Goal: Task Accomplishment & Management: Use online tool/utility

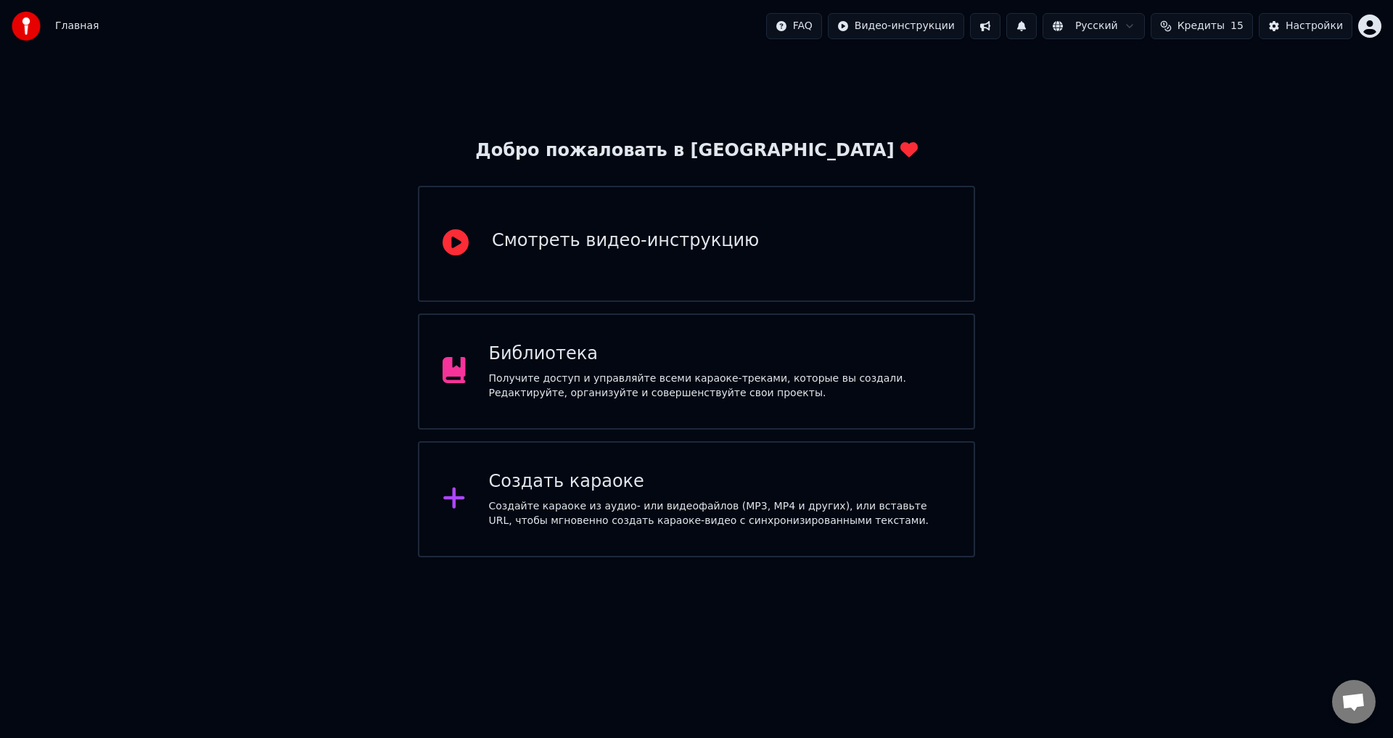
click at [515, 501] on div "Создайте караоке из аудио- или видеофайлов (MP3, MP4 и других), или вставьте UR…" at bounding box center [720, 513] width 462 height 29
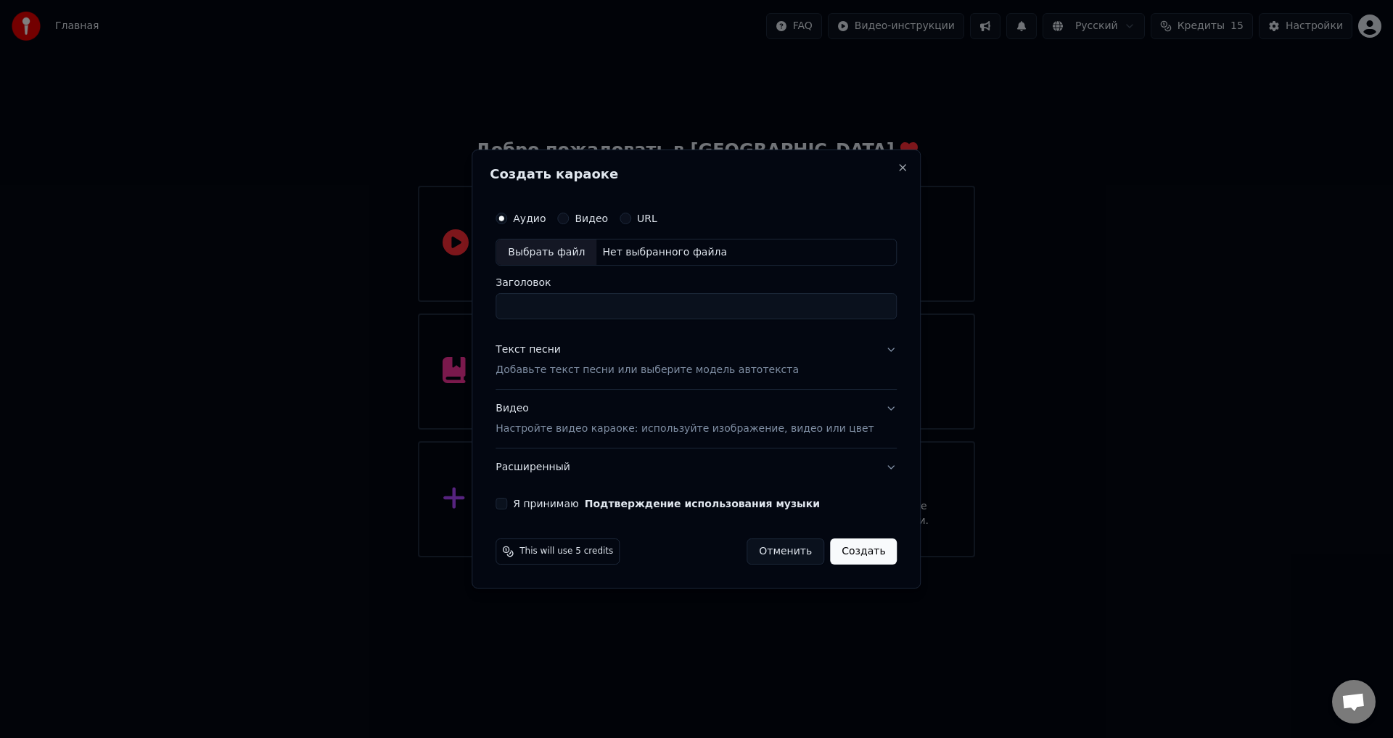
click at [569, 217] on button "Видео" at bounding box center [563, 219] width 12 height 12
click at [549, 260] on div "Выбрать файл" at bounding box center [546, 252] width 100 height 26
type input "**********"
drag, startPoint x: 621, startPoint y: 308, endPoint x: 497, endPoint y: 311, distance: 124.1
click at [497, 311] on div "**********" at bounding box center [696, 369] width 449 height 440
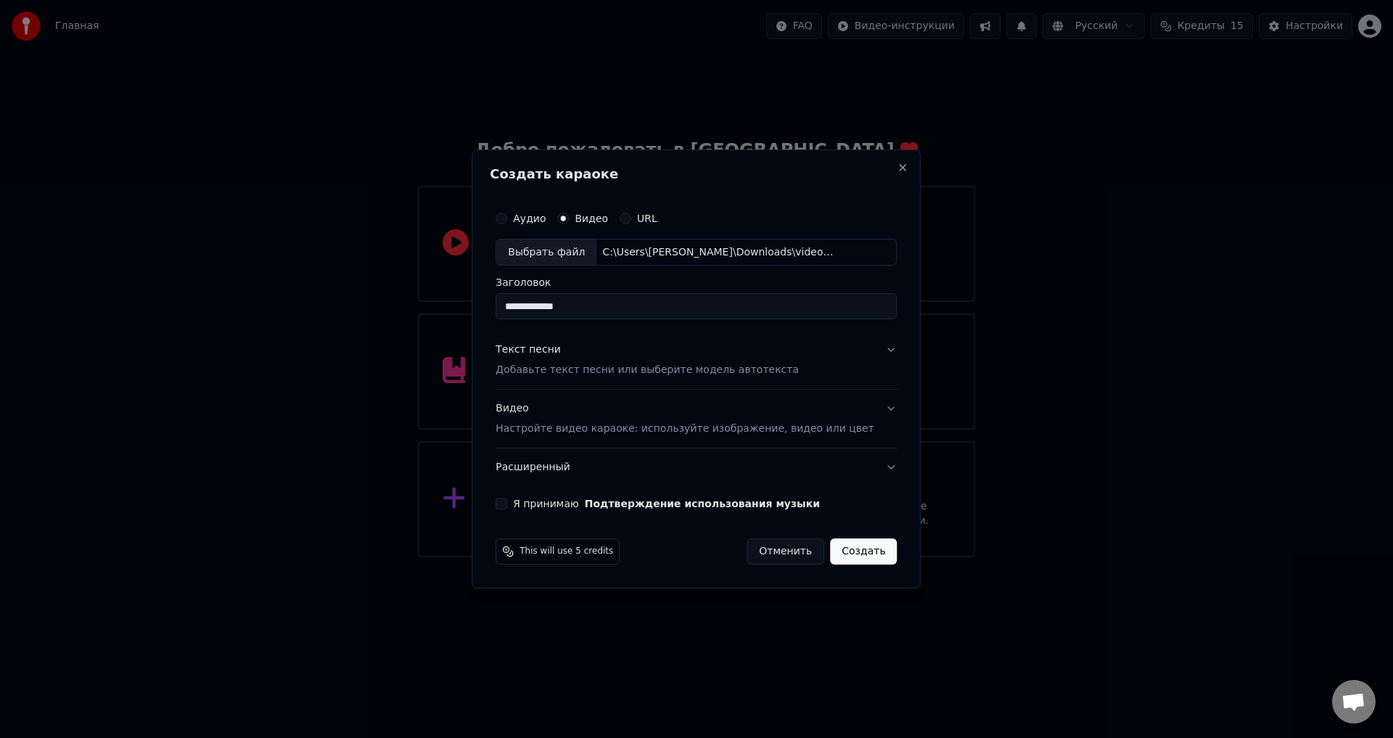
click at [615, 308] on input "**********" at bounding box center [696, 307] width 401 height 26
drag, startPoint x: 612, startPoint y: 308, endPoint x: 287, endPoint y: 330, distance: 325.0
click at [288, 330] on body "**********" at bounding box center [696, 278] width 1393 height 557
type input "**********"
click at [530, 501] on div "Я принимаю Подтверждение использования музыки" at bounding box center [696, 504] width 401 height 12
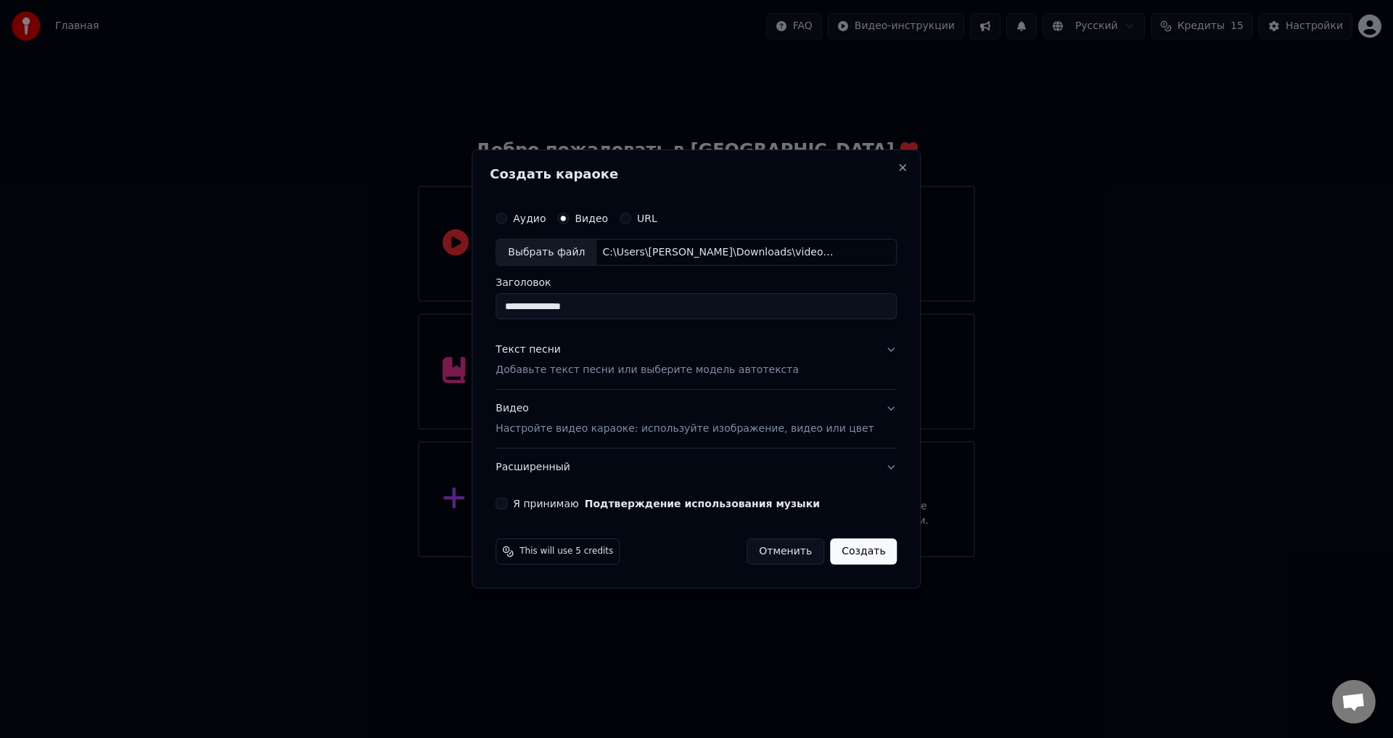
click at [507, 502] on button "Я принимаю Подтверждение использования музыки" at bounding box center [502, 504] width 12 height 12
click at [872, 408] on button "Видео Настройте видео караоке: используйте изображение, видео или цвет" at bounding box center [696, 419] width 401 height 58
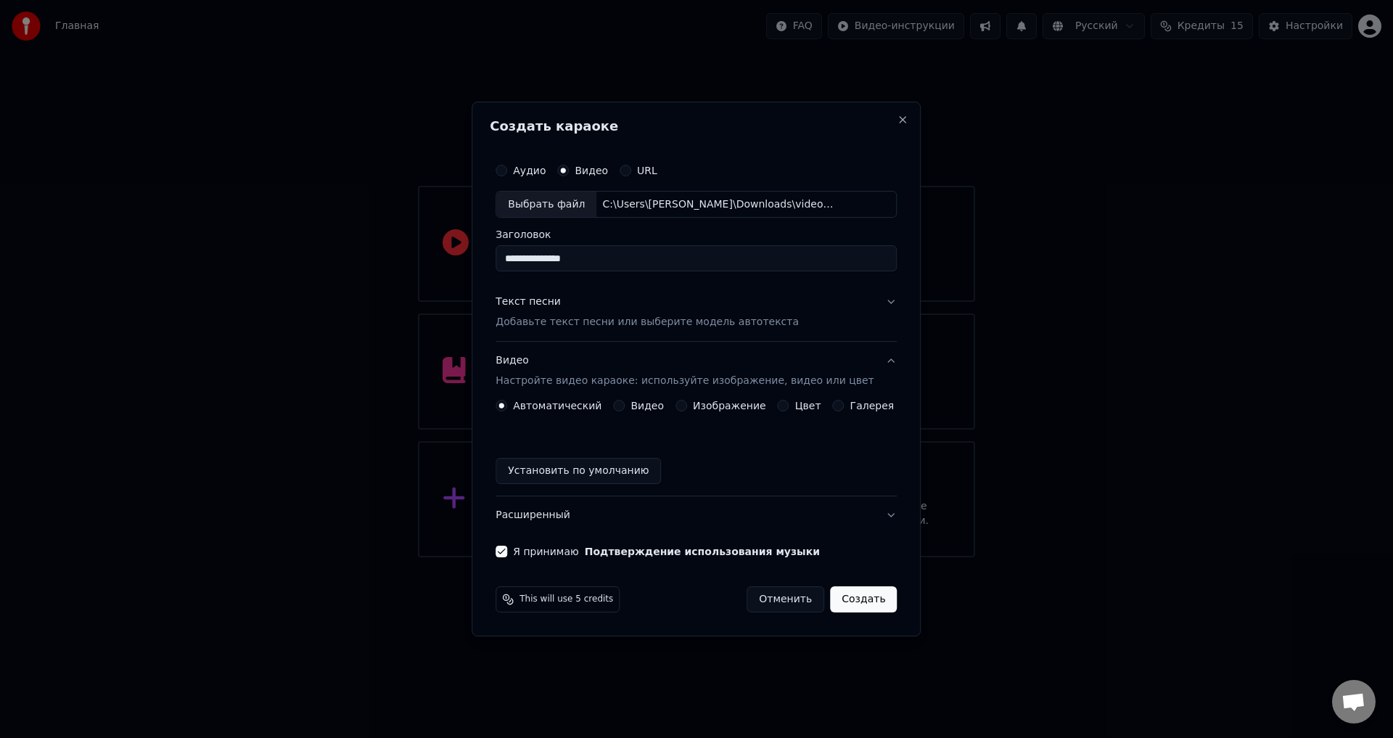
click at [873, 358] on button "Видео Настройте видео караоке: используйте изображение, видео или цвет" at bounding box center [696, 371] width 401 height 58
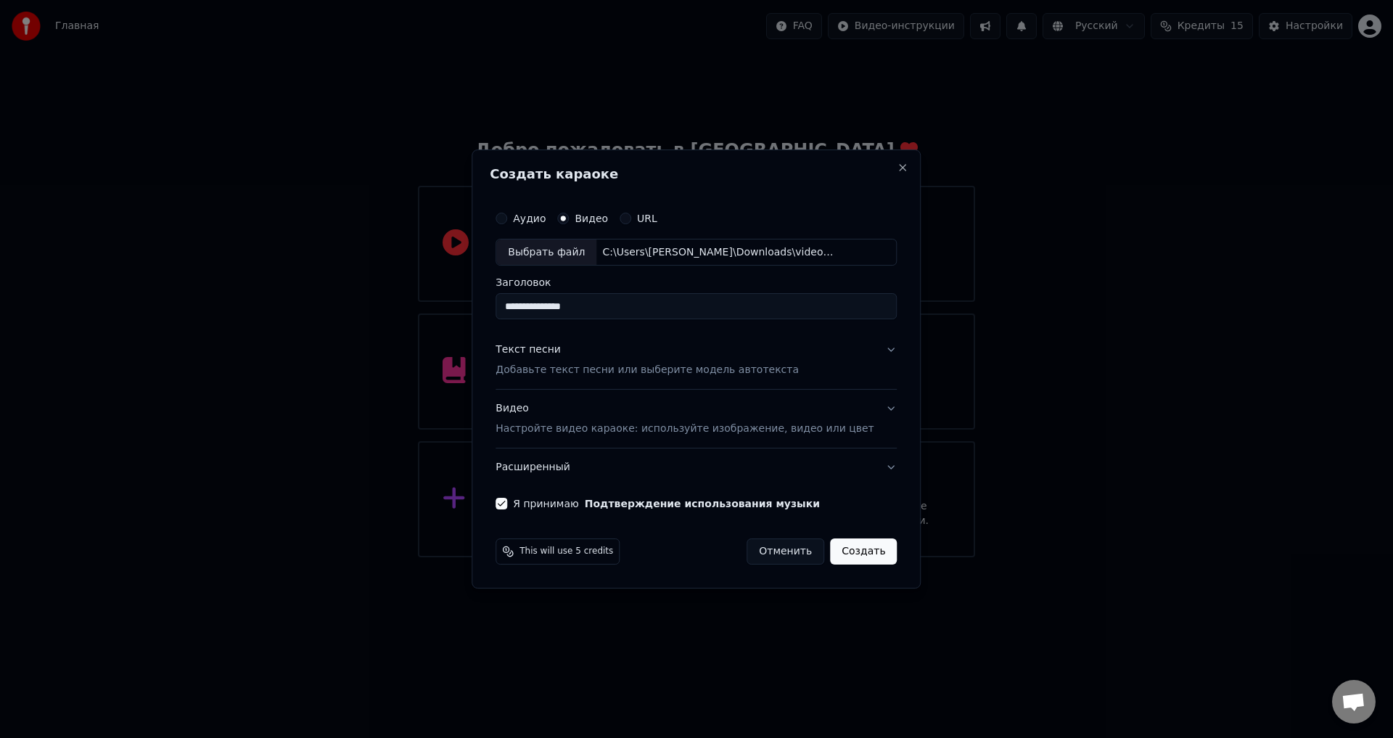
click at [868, 348] on button "Текст песни Добавьте текст песни или выберите модель автотекста" at bounding box center [696, 361] width 401 height 58
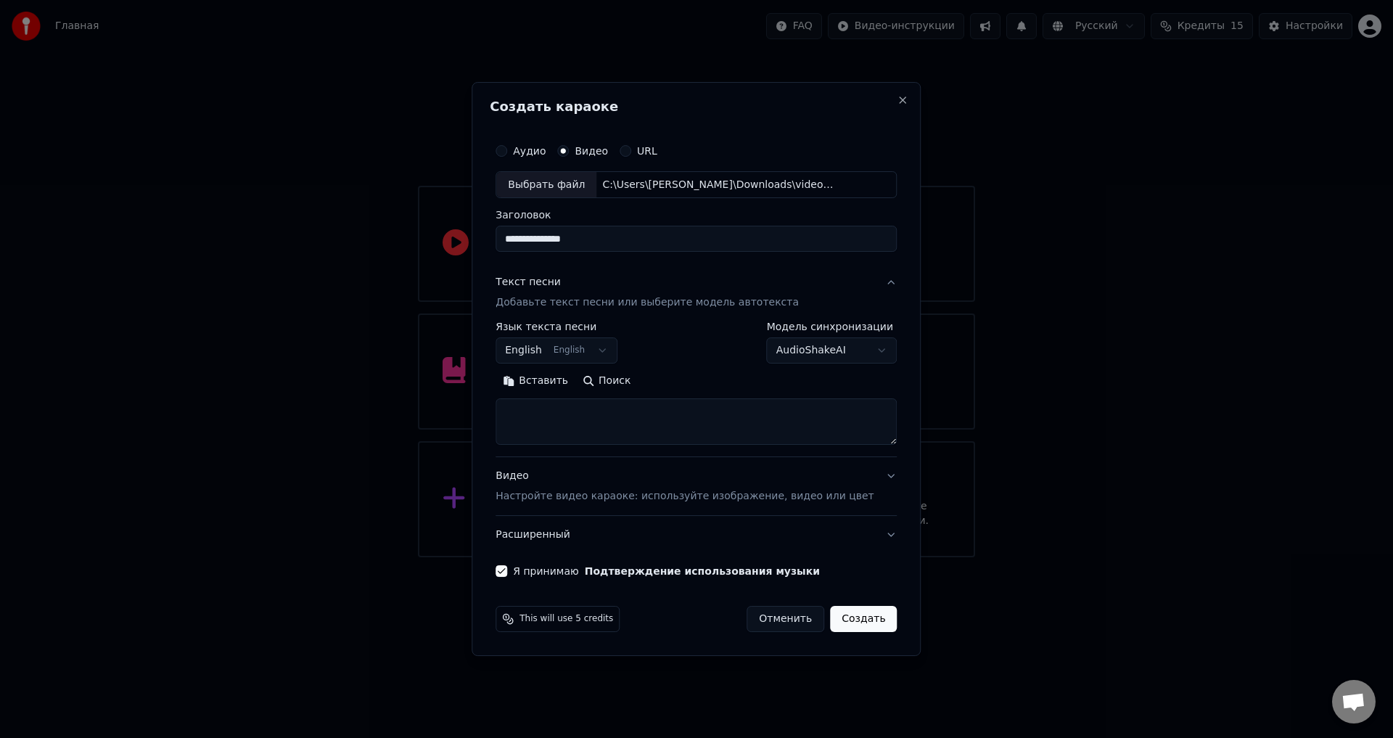
click at [839, 352] on button "AudioShakeAI" at bounding box center [832, 351] width 131 height 26
select select "**********"
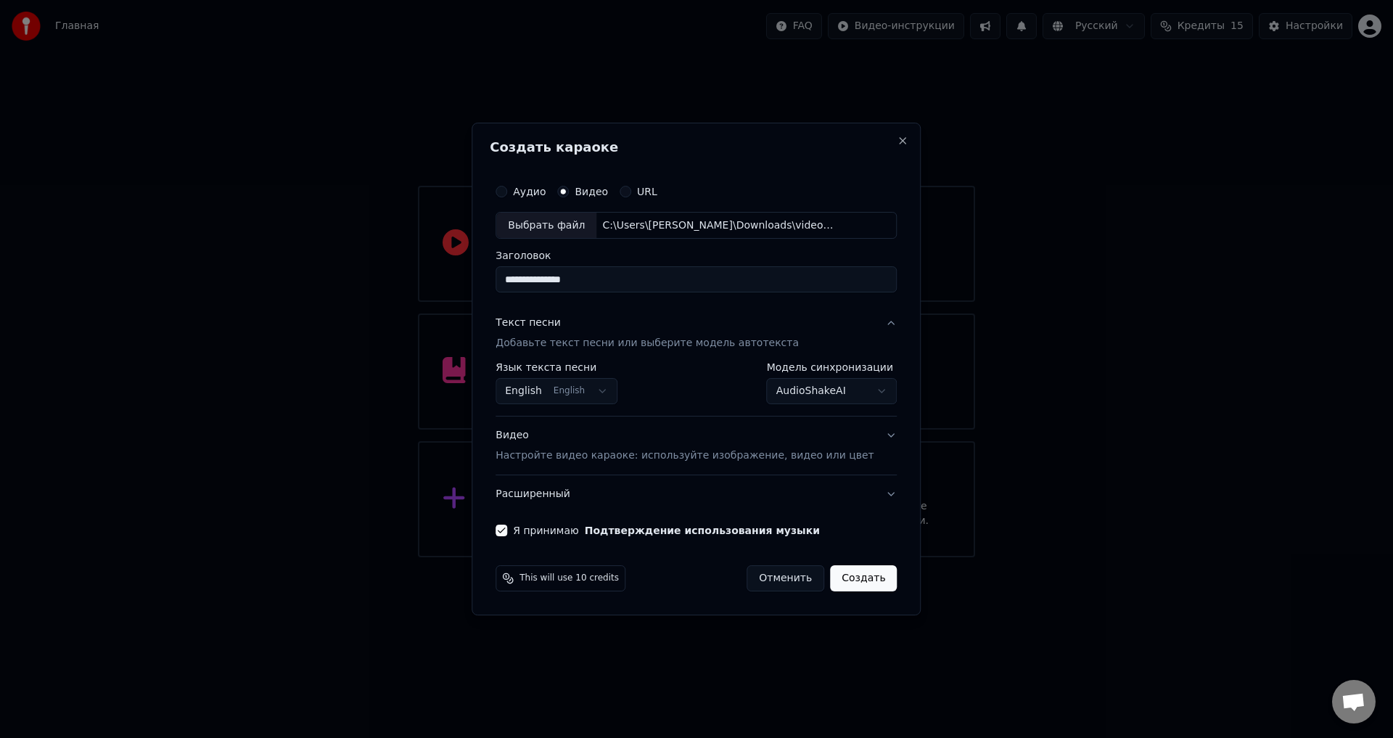
click at [617, 392] on button "English English" at bounding box center [557, 392] width 122 height 26
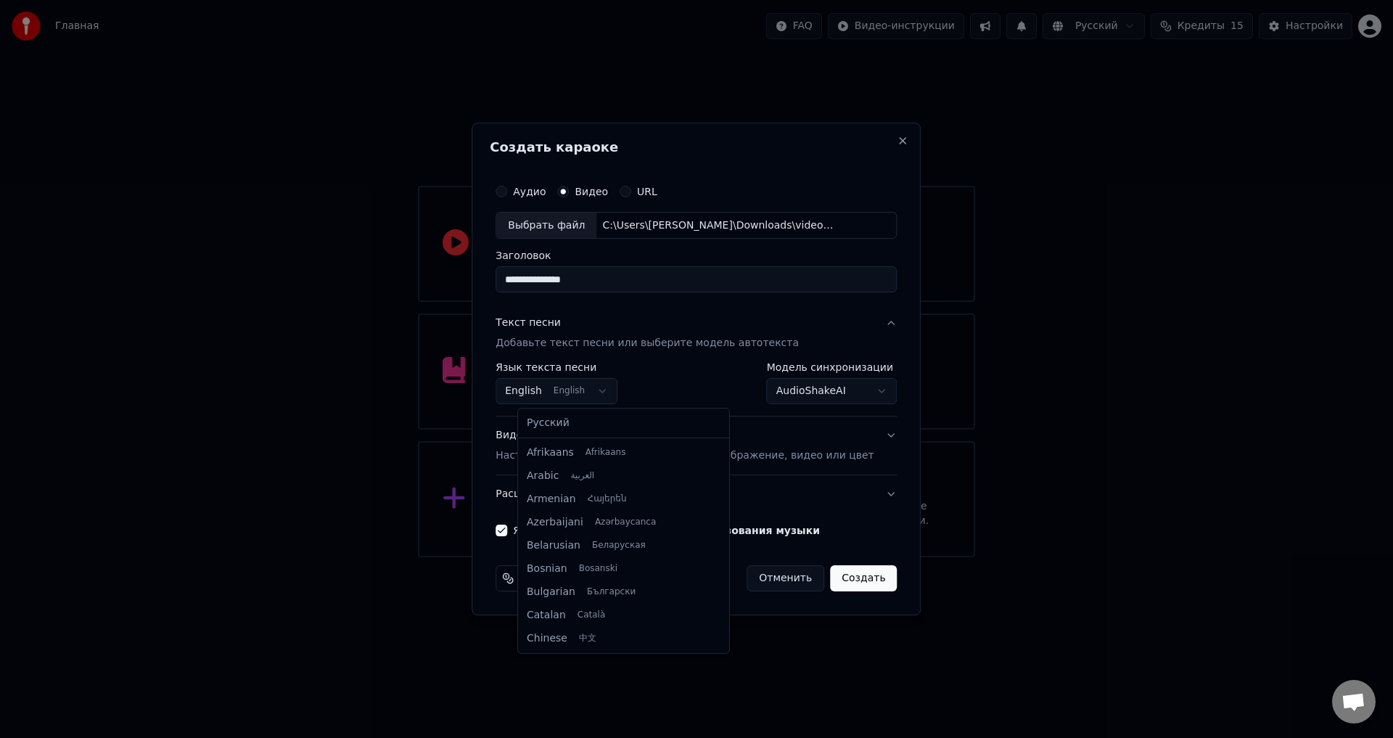
scroll to position [116, 0]
click at [619, 392] on div at bounding box center [696, 369] width 1393 height 738
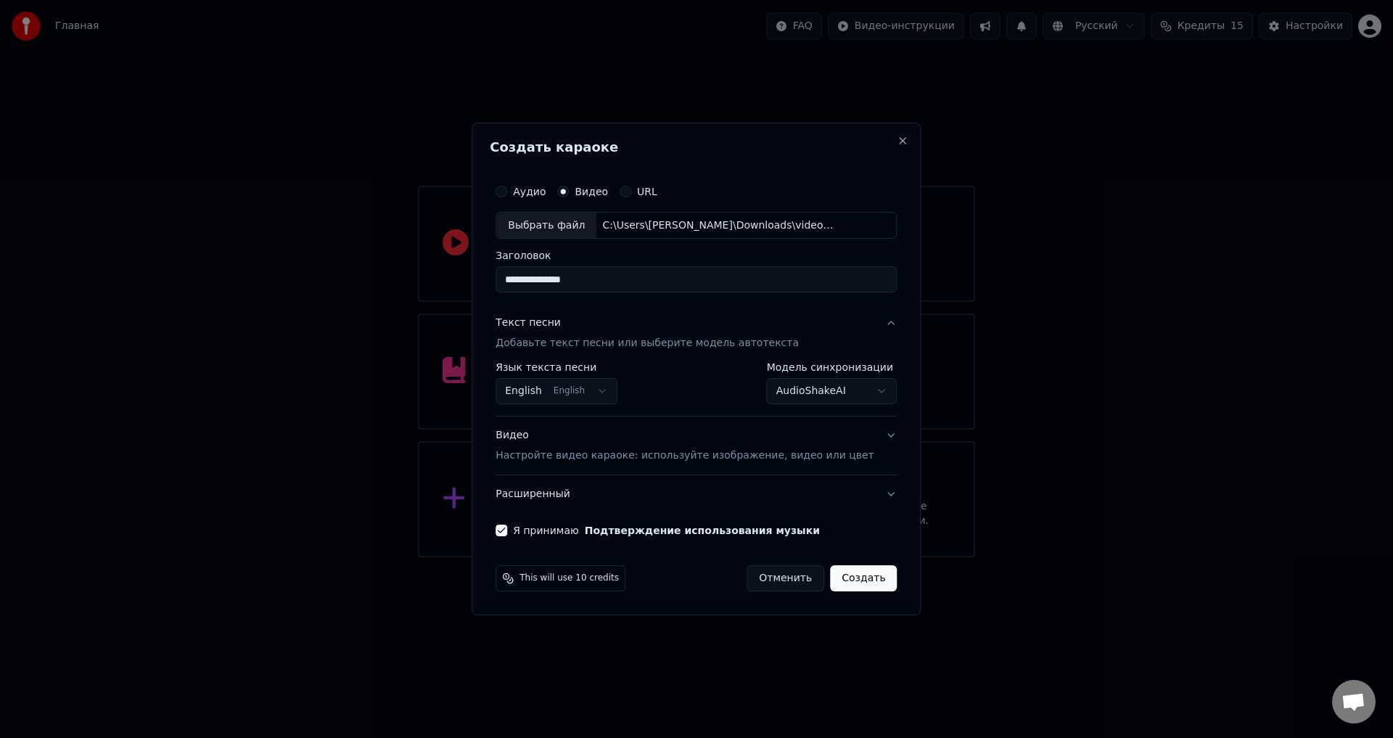
click at [617, 392] on button "English English" at bounding box center [557, 392] width 122 height 26
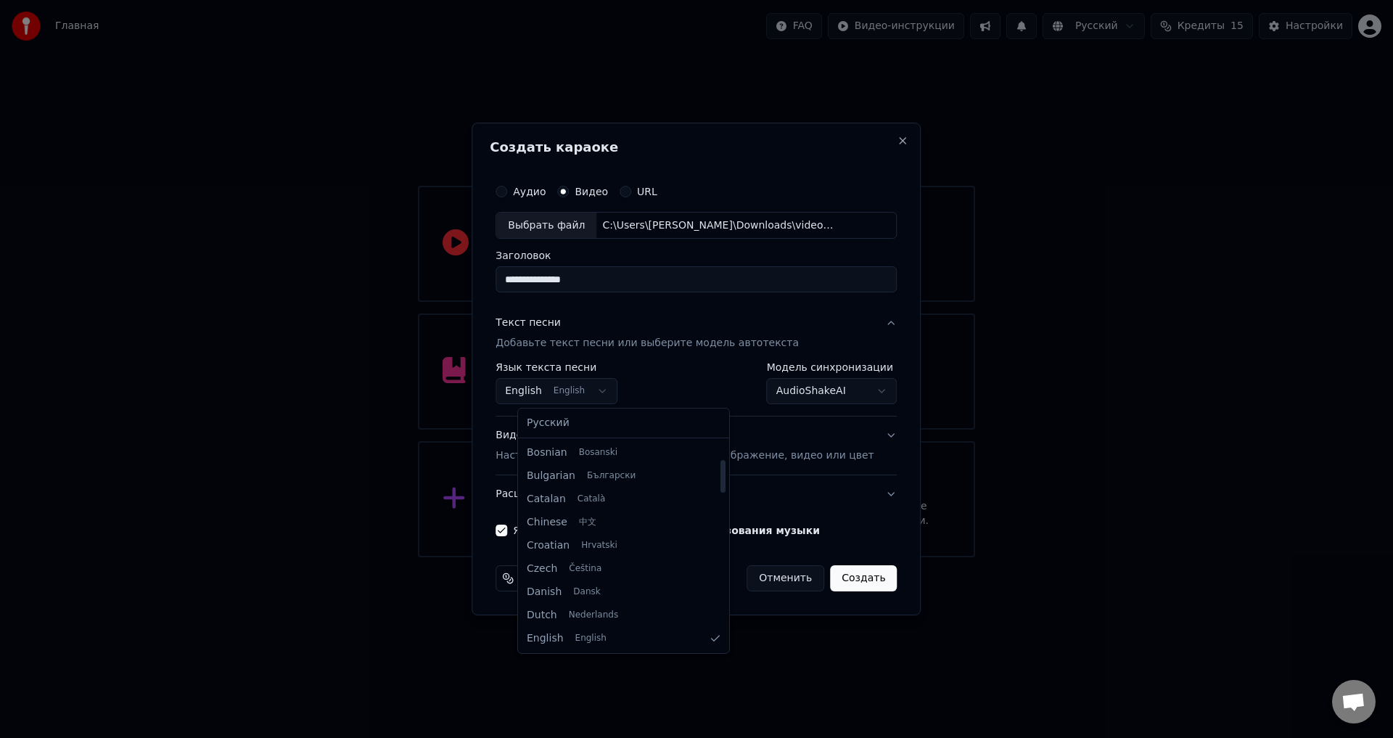
select select "**"
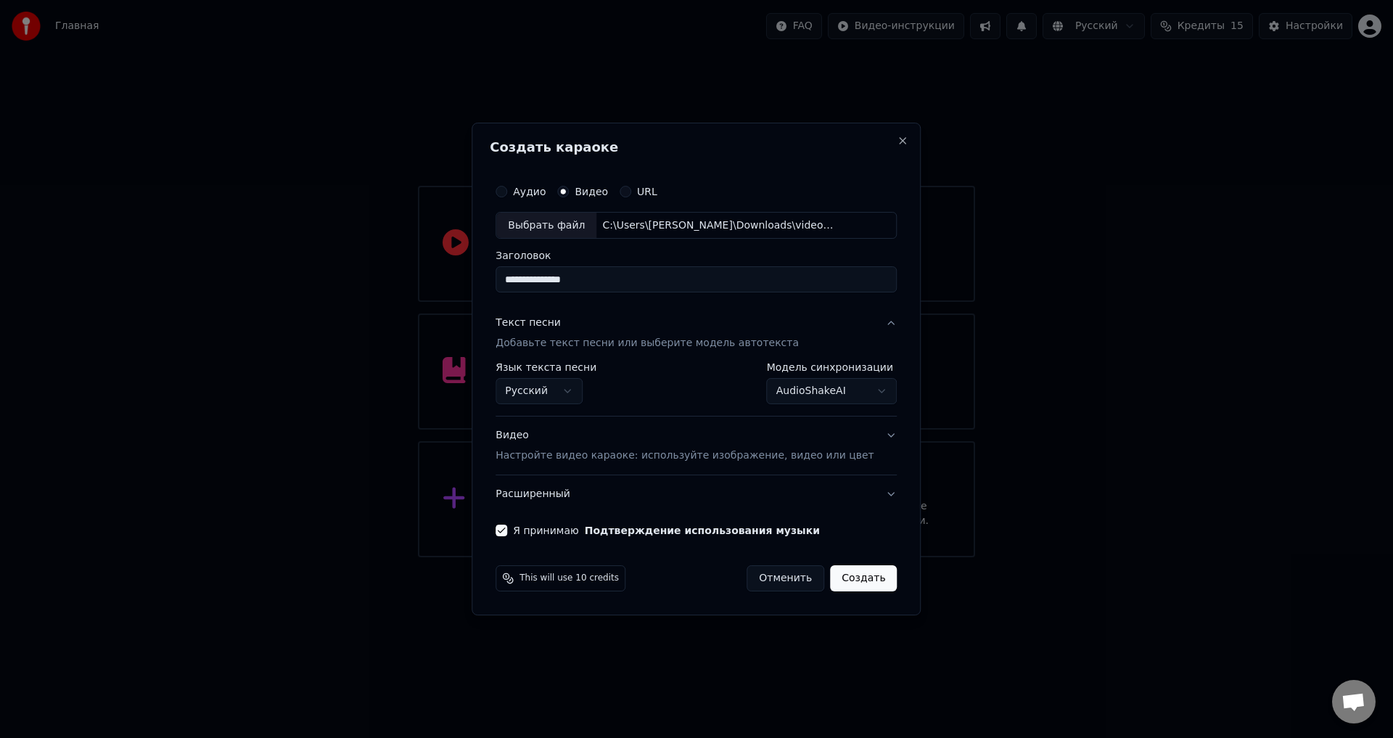
click at [507, 534] on button "Я принимаю Подтверждение использования музыки" at bounding box center [502, 531] width 12 height 12
click at [507, 531] on button "Я принимаю Подтверждение использования музыки" at bounding box center [502, 531] width 12 height 12
click at [830, 572] on button "Создать" at bounding box center [863, 578] width 67 height 26
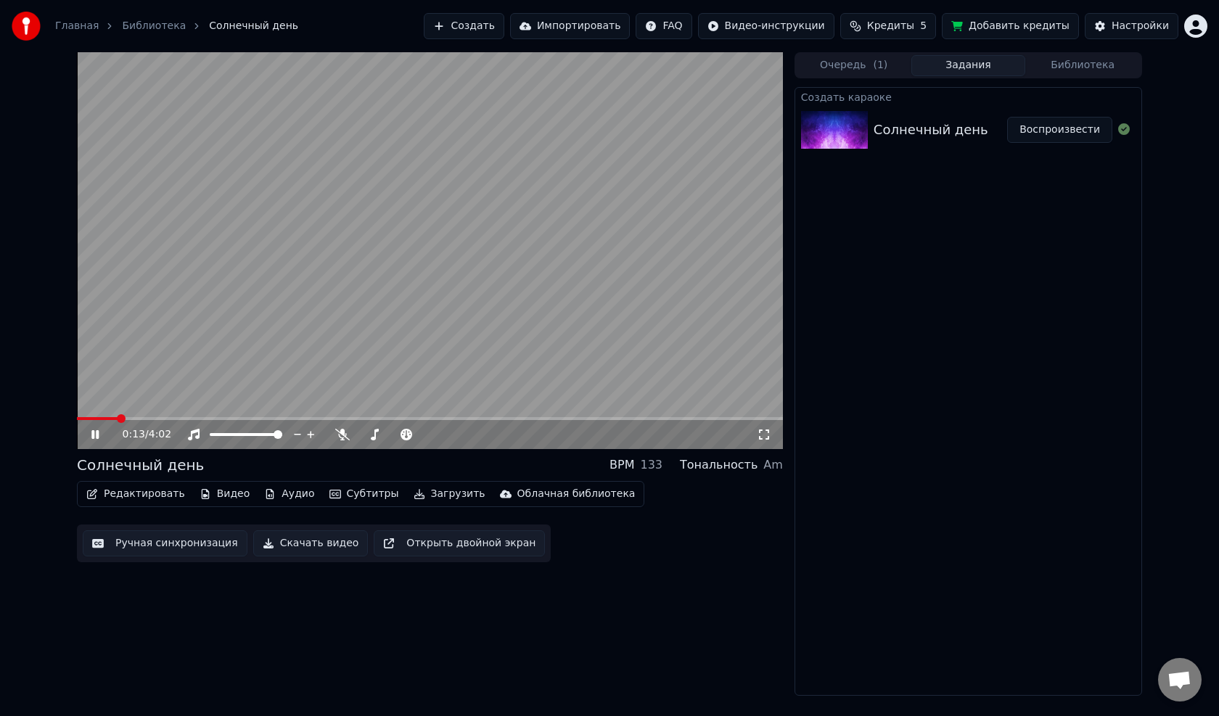
click at [91, 435] on icon at bounding box center [106, 435] width 34 height 12
click at [77, 415] on span at bounding box center [81, 418] width 9 height 9
click at [93, 436] on icon at bounding box center [95, 434] width 9 height 10
click at [93, 435] on icon at bounding box center [94, 434] width 7 height 9
click at [77, 423] on span at bounding box center [81, 418] width 9 height 9
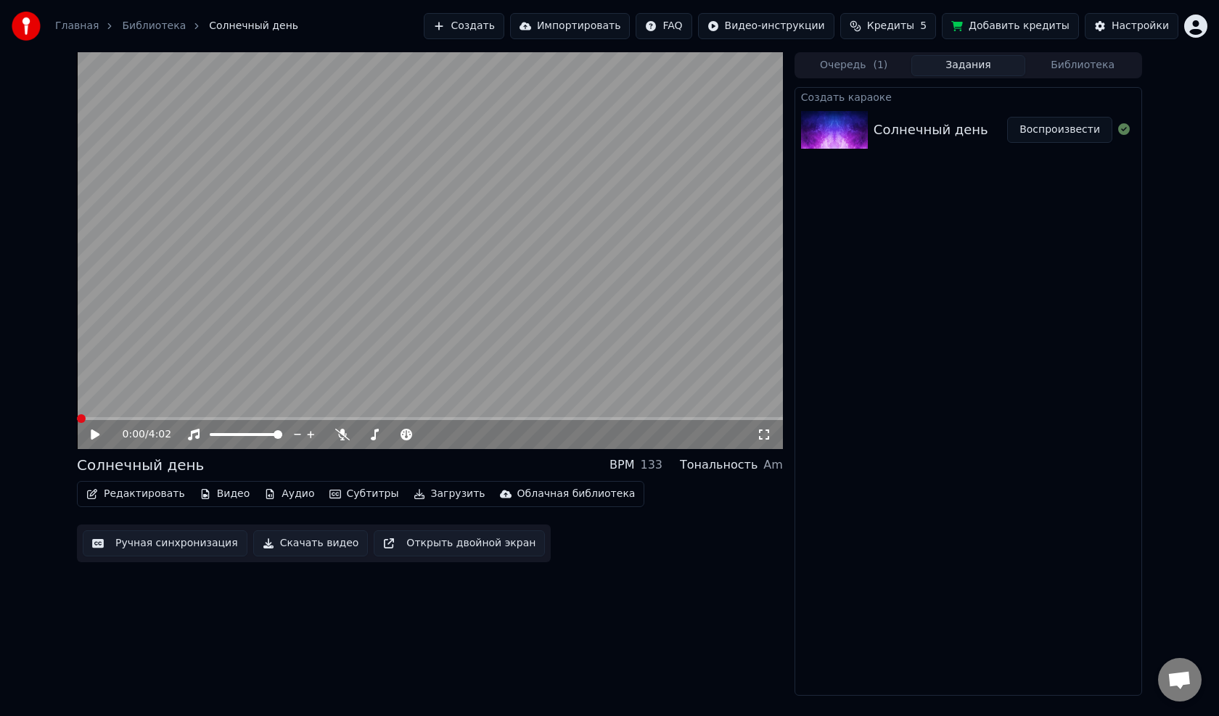
drag, startPoint x: 96, startPoint y: 435, endPoint x: 161, endPoint y: 439, distance: 65.4
click at [96, 435] on icon at bounding box center [95, 434] width 9 height 10
click at [94, 433] on icon at bounding box center [94, 434] width 7 height 9
click at [77, 419] on span at bounding box center [77, 418] width 0 height 3
click at [419, 498] on button "Загрузить" at bounding box center [449, 494] width 83 height 20
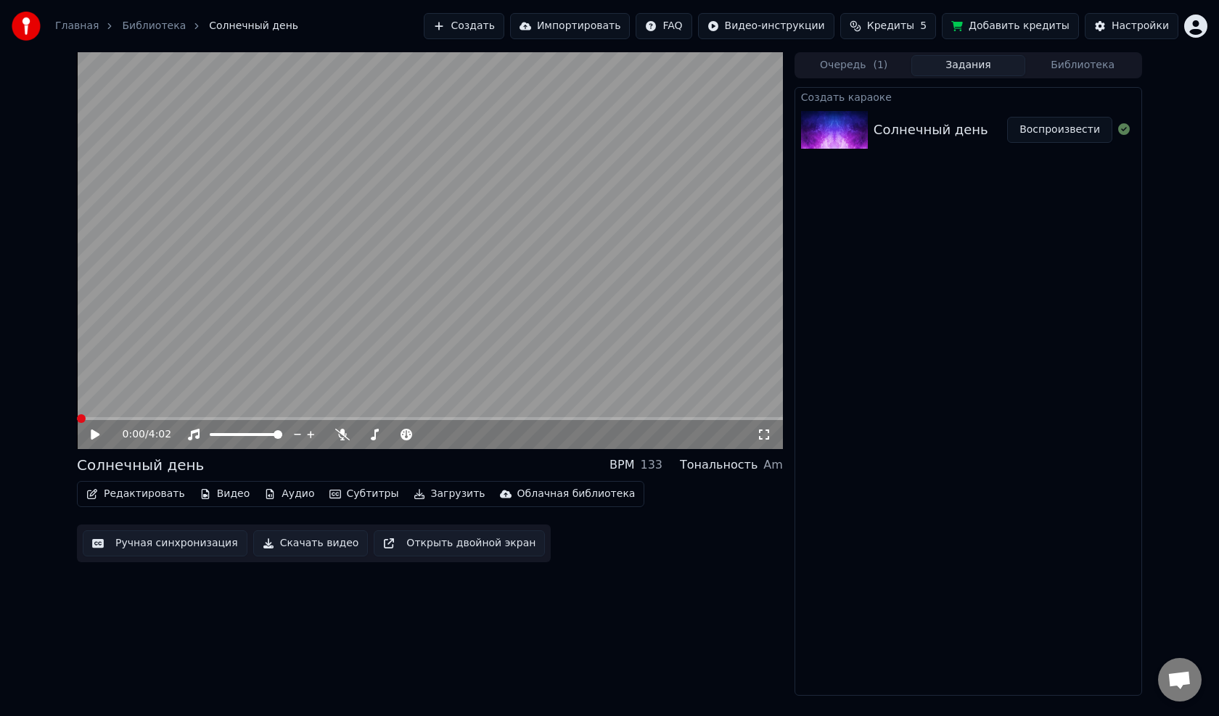
click at [587, 615] on div "0:00 / 4:02 Солнечный день BPM 133 Тональность Am Редактировать Видео Аудио Суб…" at bounding box center [430, 374] width 706 height 644
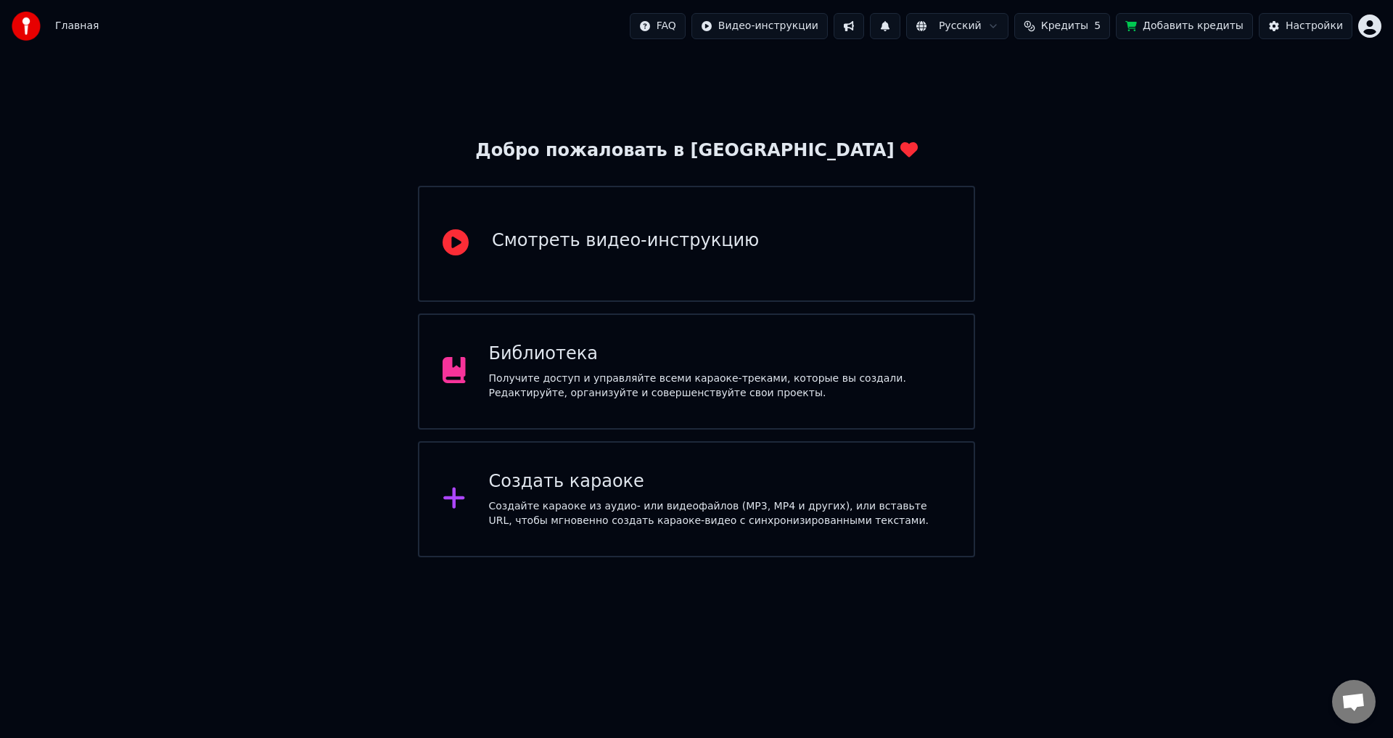
click at [662, 341] on div "Библиотека Получите доступ и управляйте всеми караоке-треками, которые вы созда…" at bounding box center [696, 371] width 557 height 116
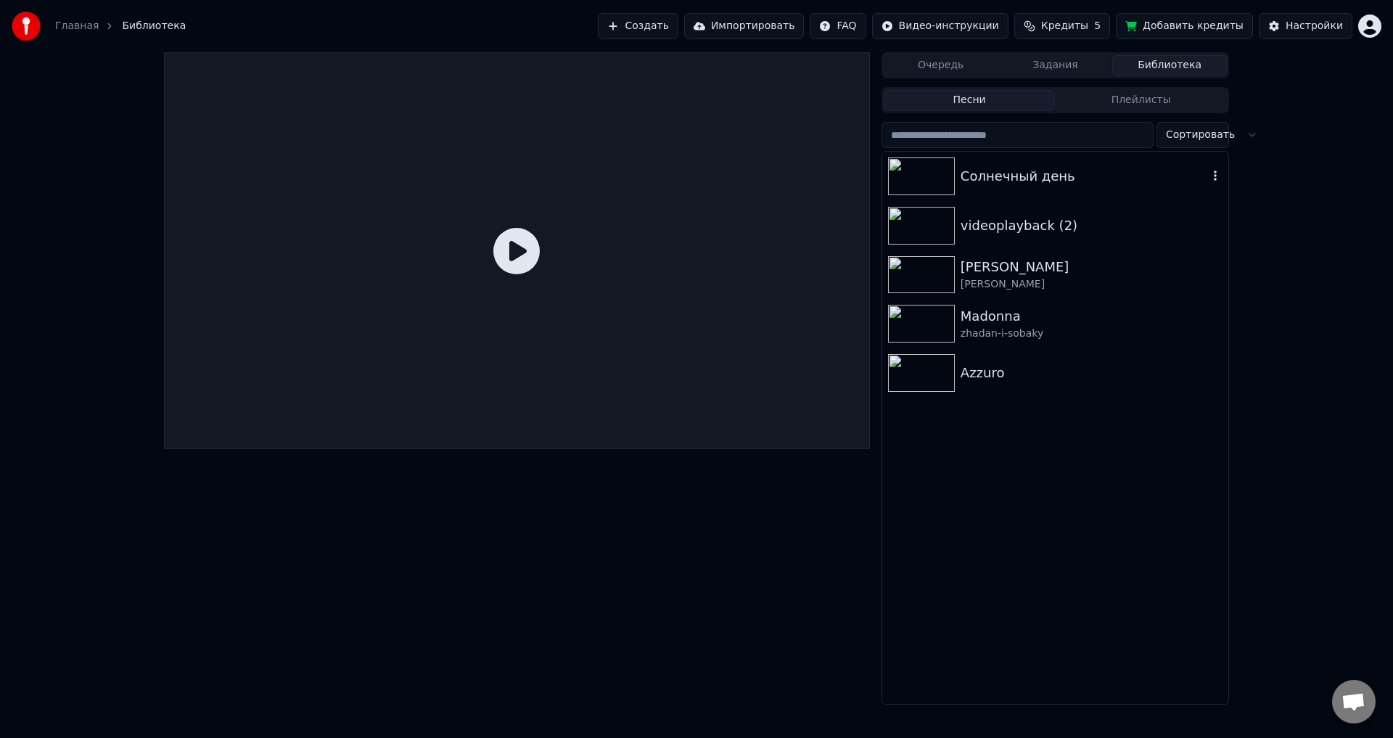
click at [1214, 170] on icon "button" at bounding box center [1215, 176] width 15 height 12
click at [1080, 587] on div "Солнечный день videoplayback (2) Тает Дым [PERSON_NAME] [PERSON_NAME]-i-sobaky …" at bounding box center [1055, 428] width 346 height 552
click at [907, 169] on img at bounding box center [921, 176] width 67 height 38
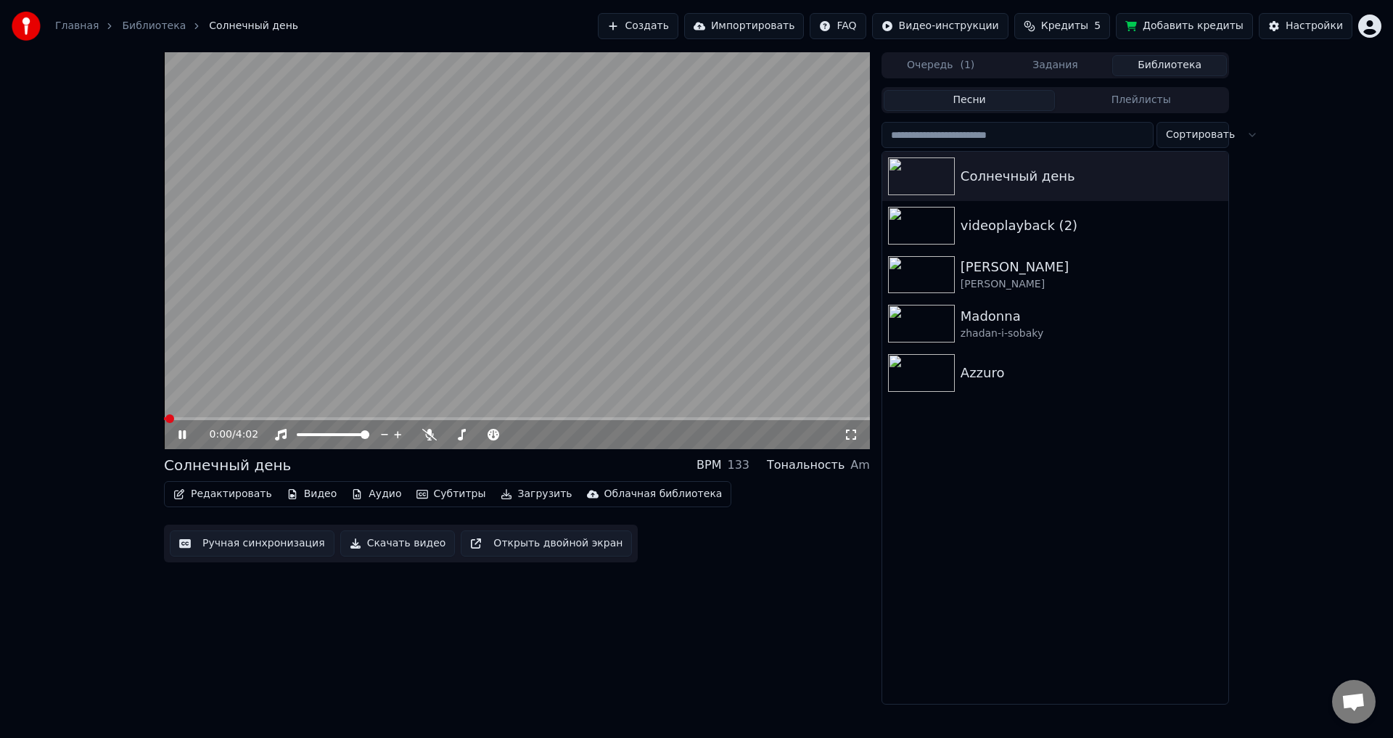
click at [182, 438] on icon at bounding box center [193, 435] width 34 height 12
click at [164, 423] on span at bounding box center [168, 418] width 9 height 9
click at [495, 492] on button "Загрузить" at bounding box center [536, 494] width 83 height 20
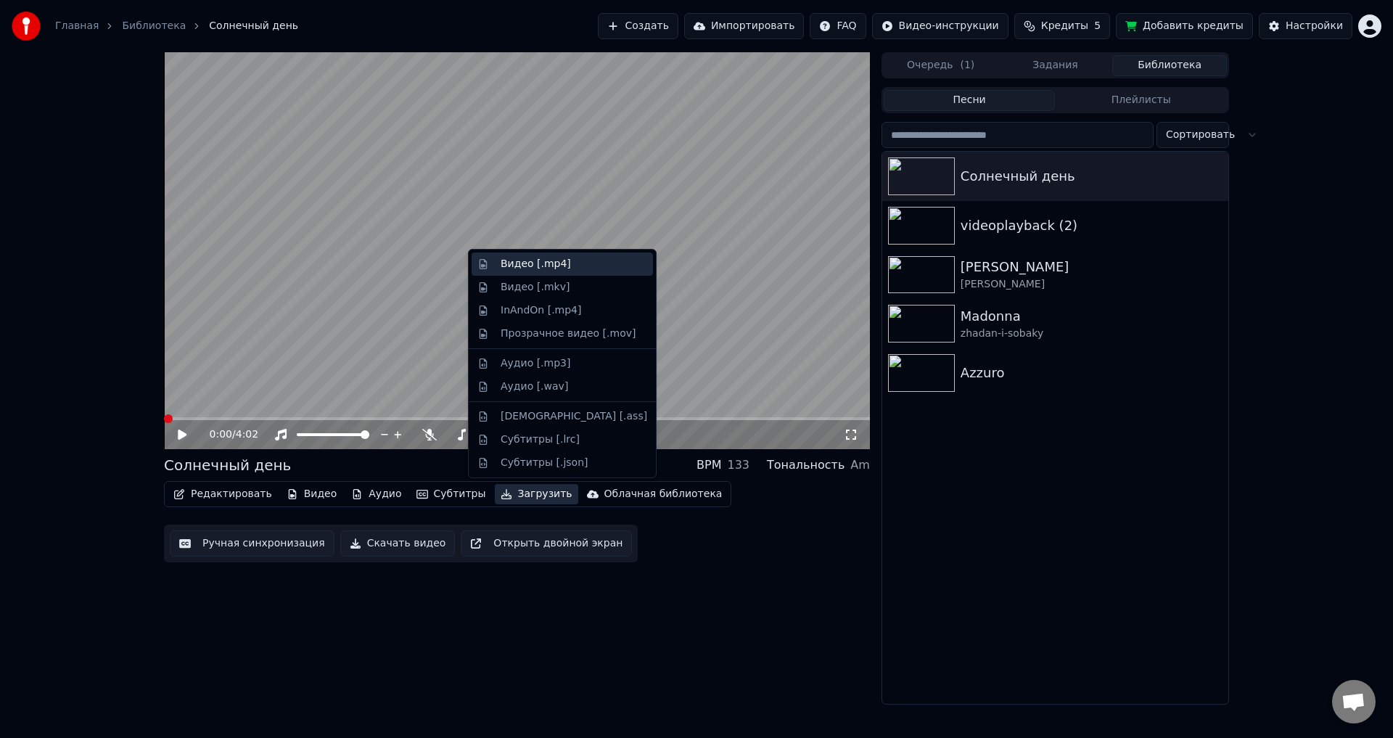
click at [525, 265] on div "Видео [.mp4]" at bounding box center [536, 264] width 70 height 15
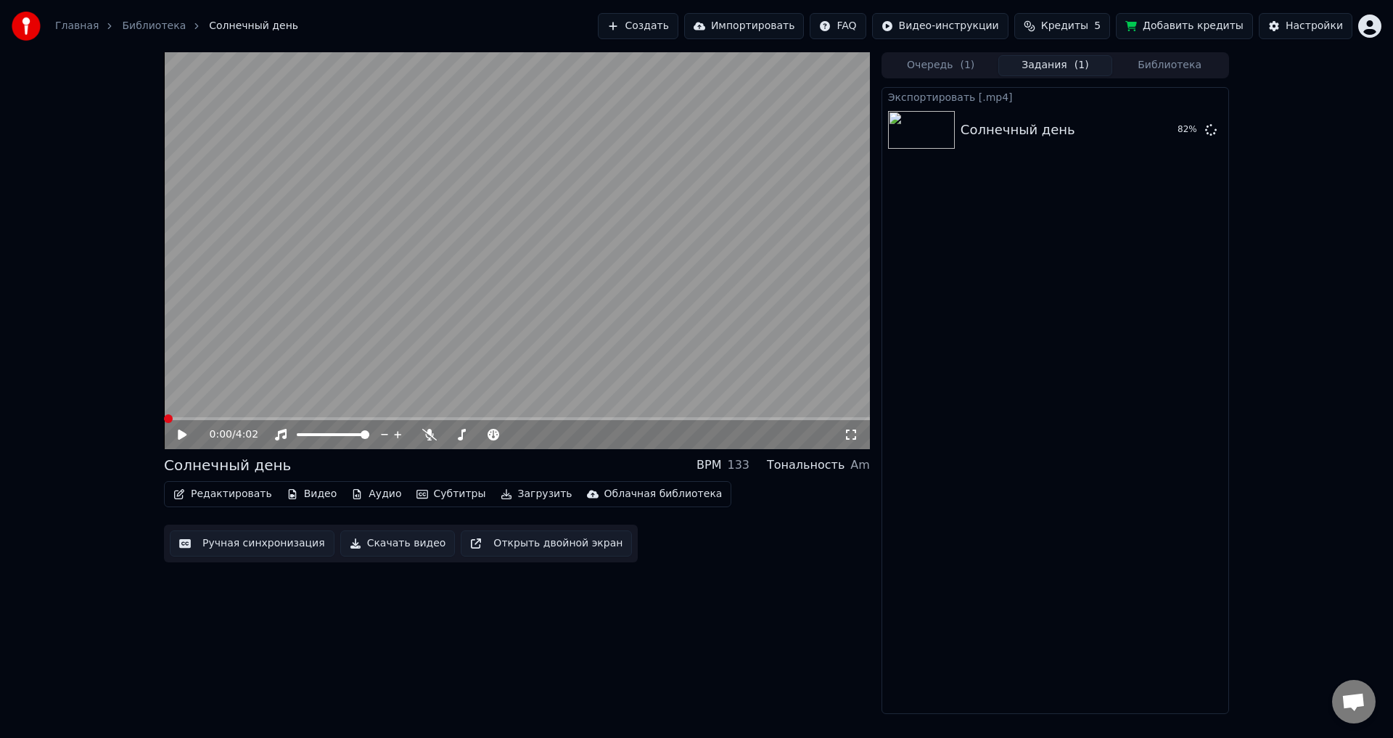
click at [360, 495] on button "Аудио" at bounding box center [376, 494] width 62 height 20
click at [237, 668] on div "0:00 / 4:02 Солнечный день BPM 133 Тональность Am Редактировать Видео Аудио Суб…" at bounding box center [517, 383] width 706 height 662
click at [360, 498] on button "Аудио" at bounding box center [376, 494] width 62 height 20
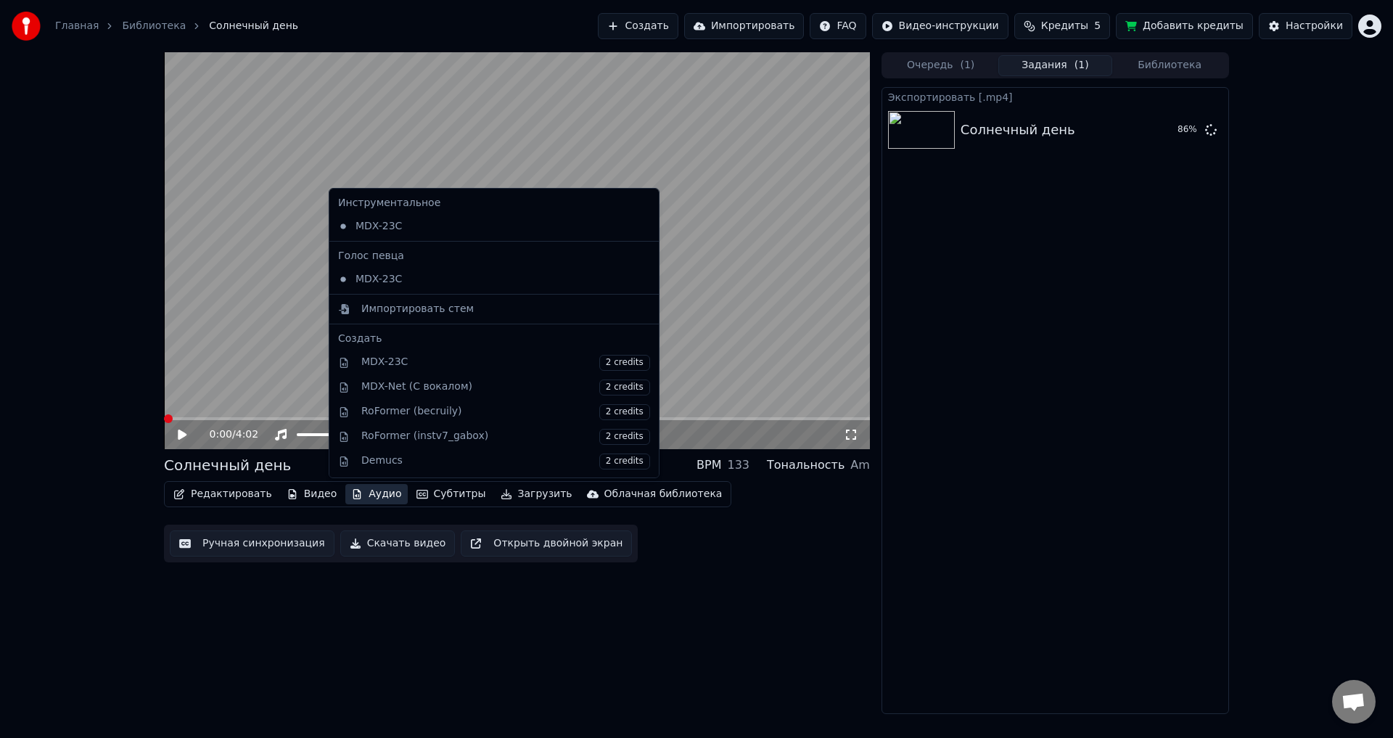
click at [485, 673] on div "0:00 / 4:02 Солнечный день BPM 133 Тональность Am Редактировать Видео Аудио Суб…" at bounding box center [517, 383] width 706 height 662
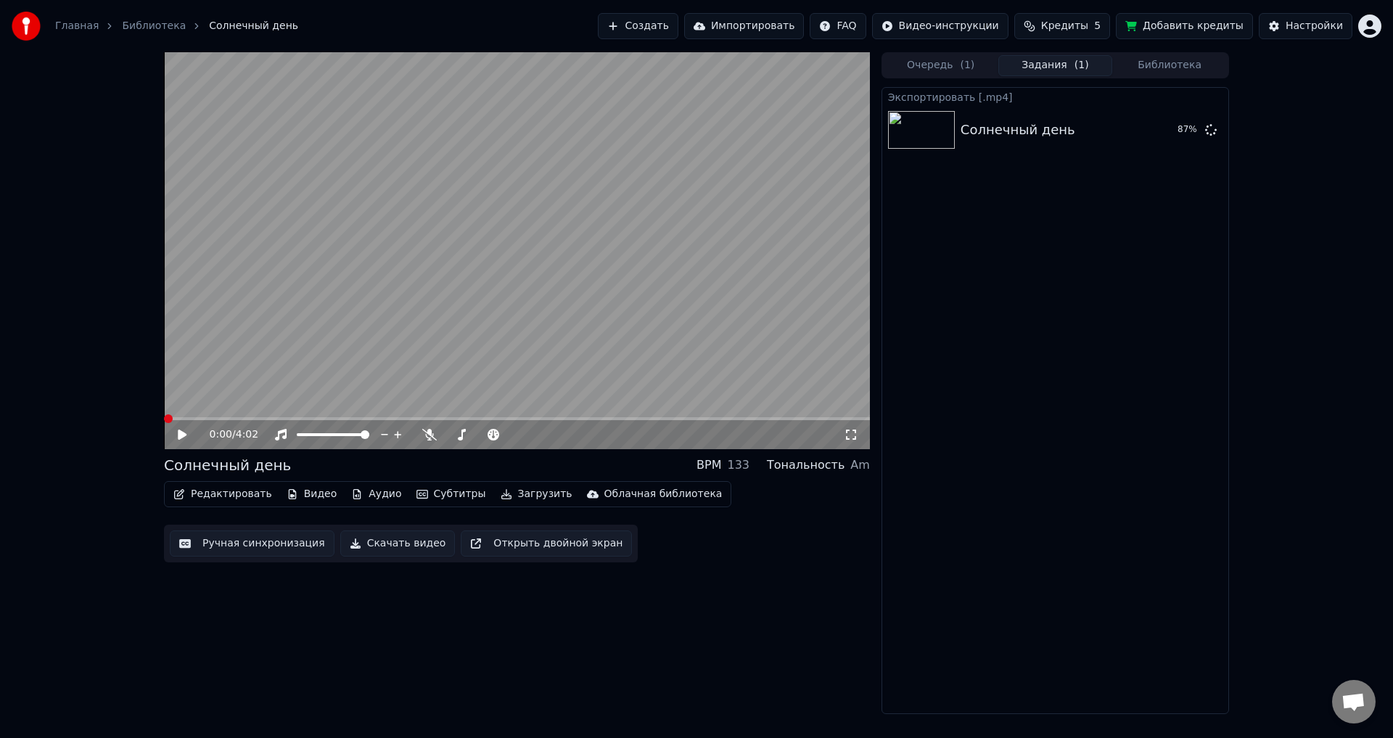
click at [188, 437] on icon at bounding box center [193, 435] width 34 height 12
click at [485, 439] on span at bounding box center [484, 434] width 9 height 9
click at [188, 418] on span at bounding box center [517, 418] width 706 height 3
click at [503, 435] on span at bounding box center [500, 434] width 9 height 9
click at [181, 433] on icon at bounding box center [181, 434] width 7 height 9
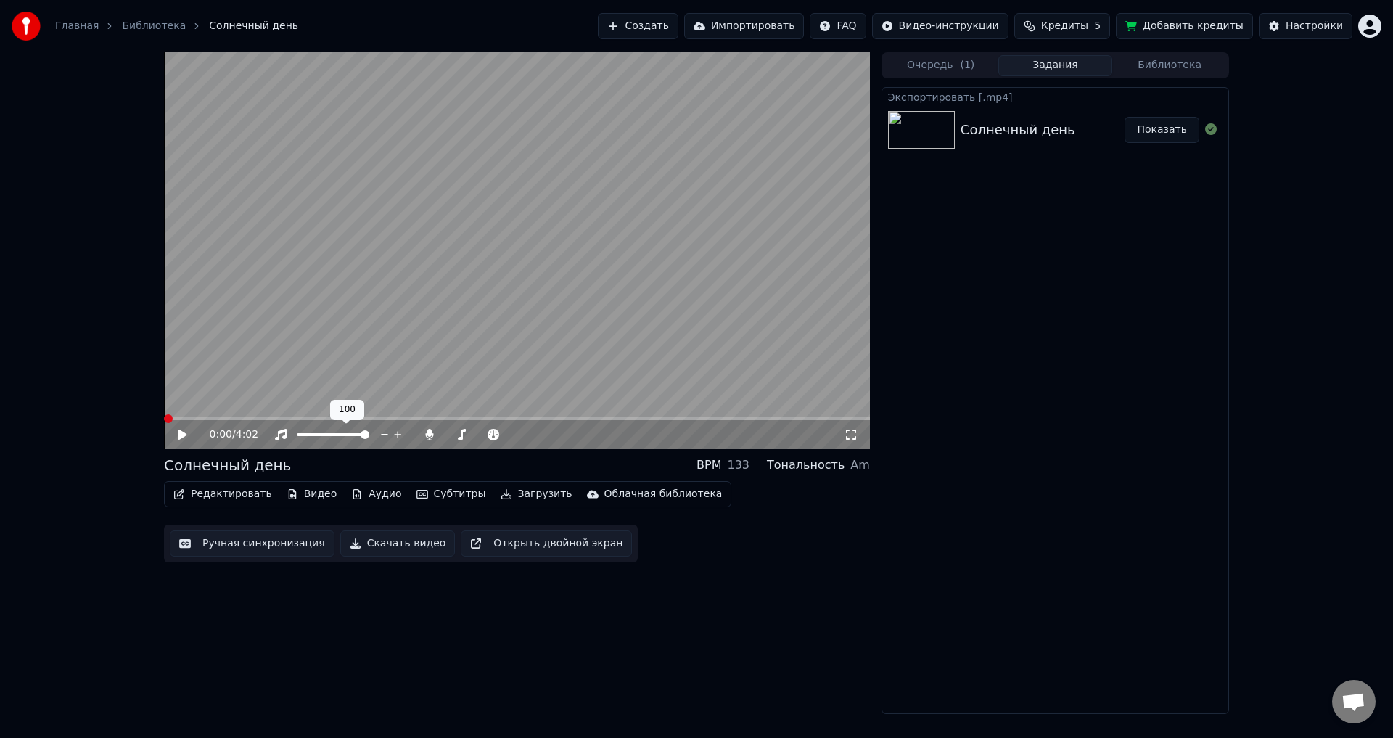
click at [164, 423] on span at bounding box center [168, 418] width 9 height 9
click at [445, 439] on span at bounding box center [449, 434] width 9 height 9
click at [1158, 128] on button "Показать" at bounding box center [1162, 130] width 75 height 26
